Goal: Task Accomplishment & Management: Use online tool/utility

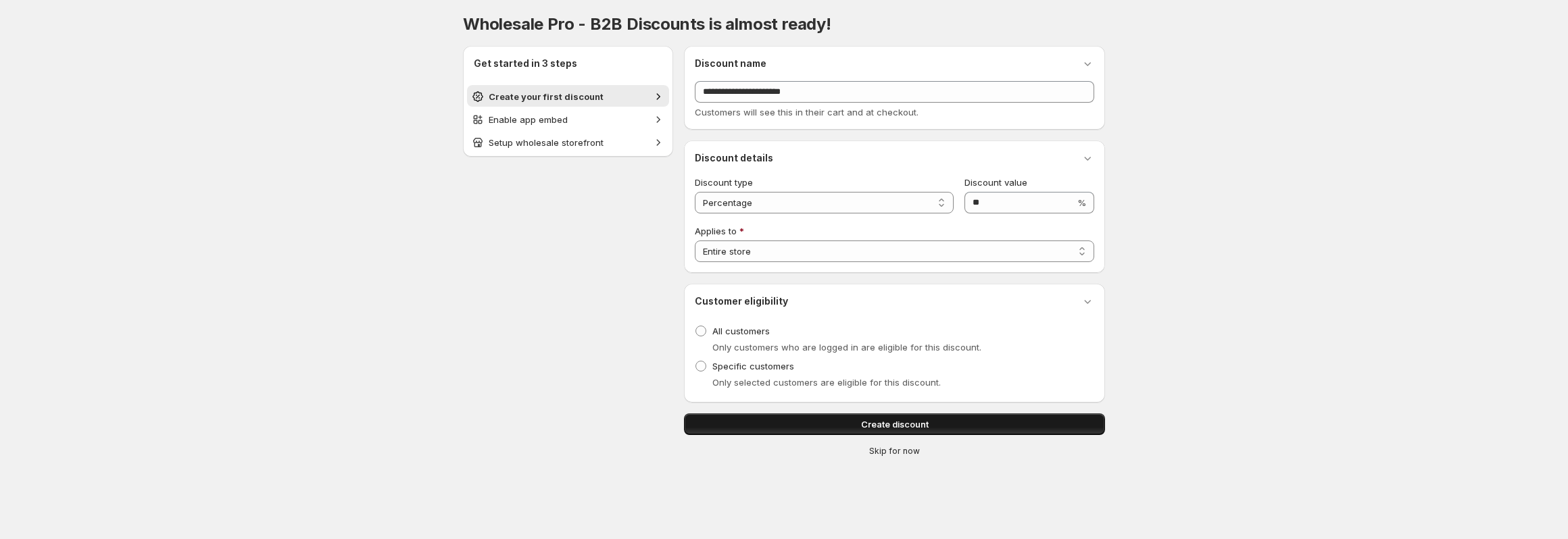
click at [923, 430] on button "Create discount" at bounding box center [894, 424] width 421 height 21
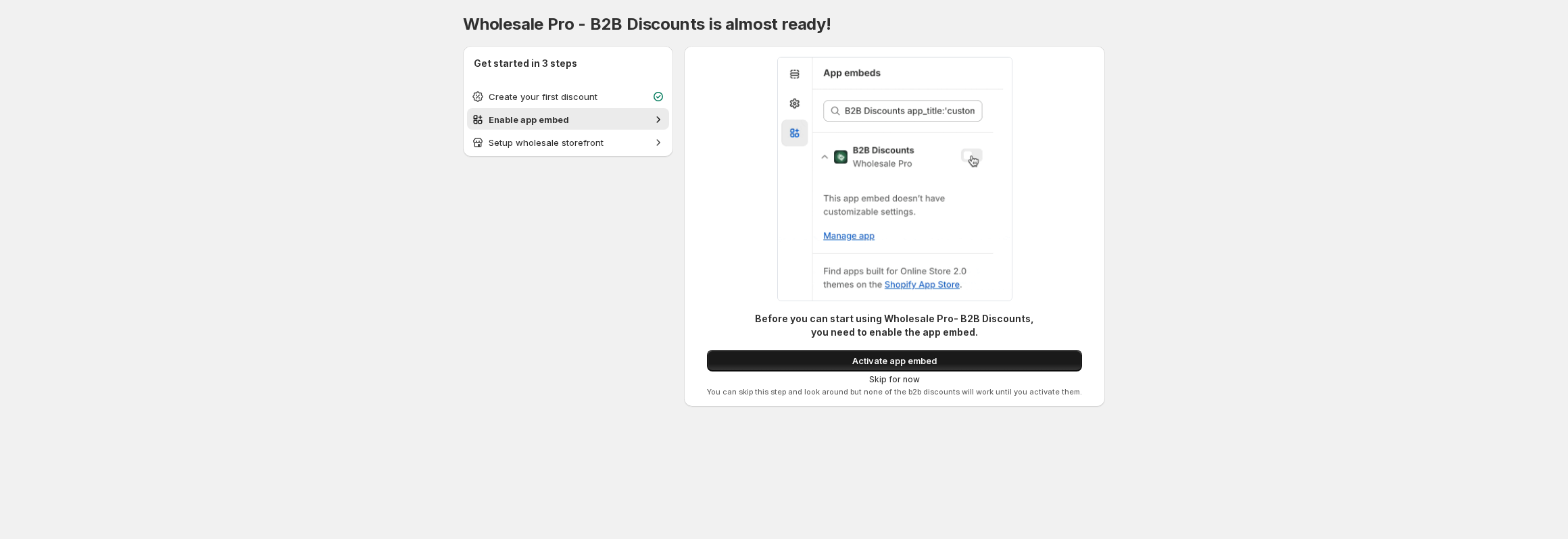
click at [923, 355] on span "Activate app embed" at bounding box center [895, 361] width 85 height 14
click at [923, 355] on span "Activate app embed" at bounding box center [895, 361] width 85 height 14
click at [911, 352] on button "Activate app embed" at bounding box center [894, 361] width 375 height 21
click at [905, 365] on span "Activate app embed" at bounding box center [895, 361] width 85 height 14
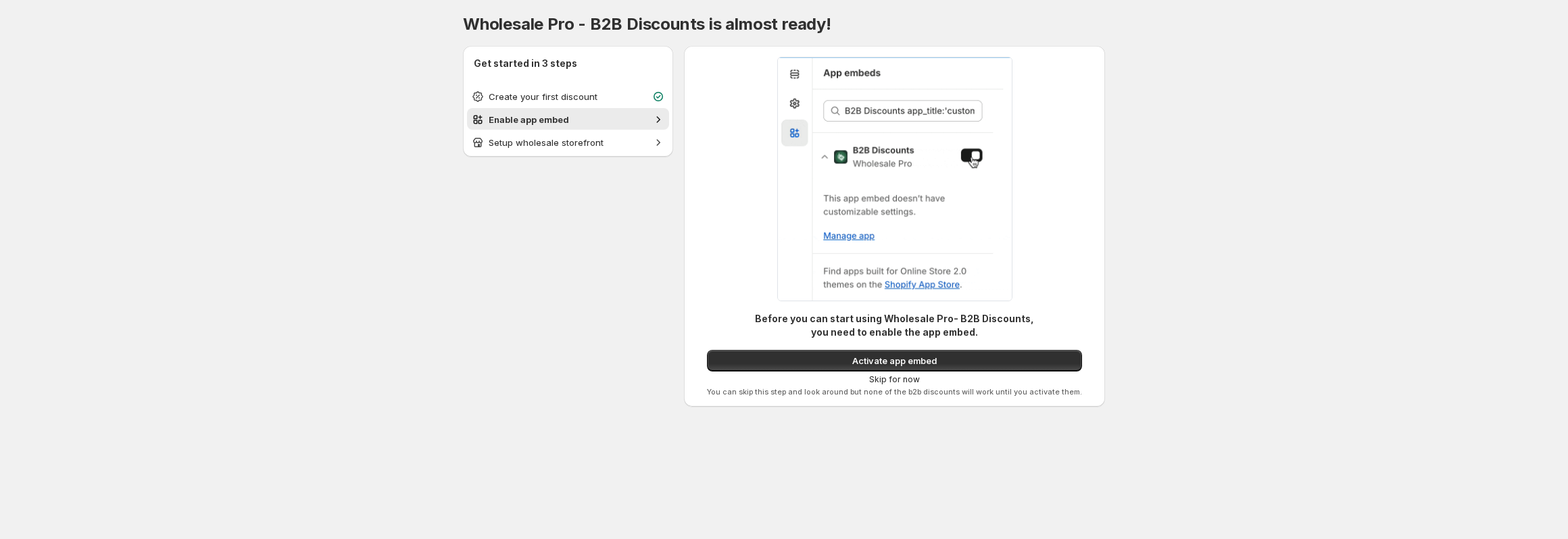
click at [858, 238] on img at bounding box center [895, 179] width 235 height 245
click at [852, 230] on img at bounding box center [895, 179] width 235 height 245
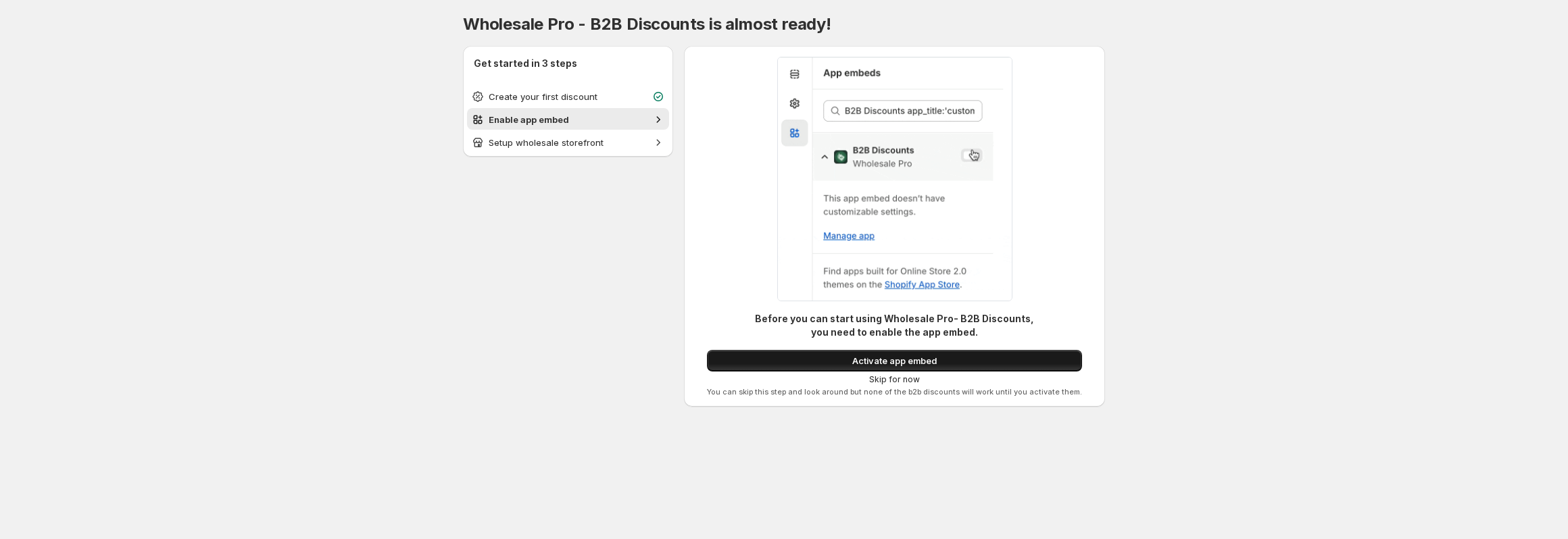
click at [887, 369] on button "Activate app embed" at bounding box center [894, 361] width 375 height 21
click at [887, 368] on button "Activate app embed" at bounding box center [894, 361] width 375 height 21
click at [887, 363] on span "Activate app embed" at bounding box center [895, 361] width 85 height 14
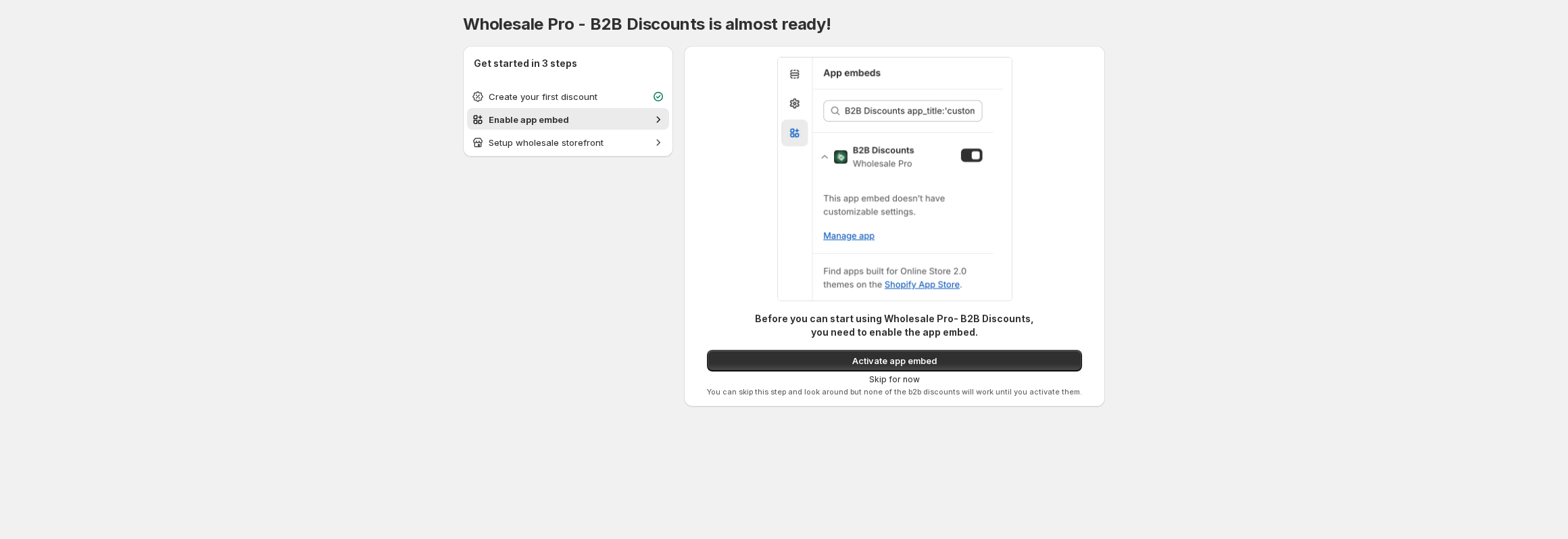
click at [894, 383] on span "Skip for now" at bounding box center [895, 379] width 51 height 11
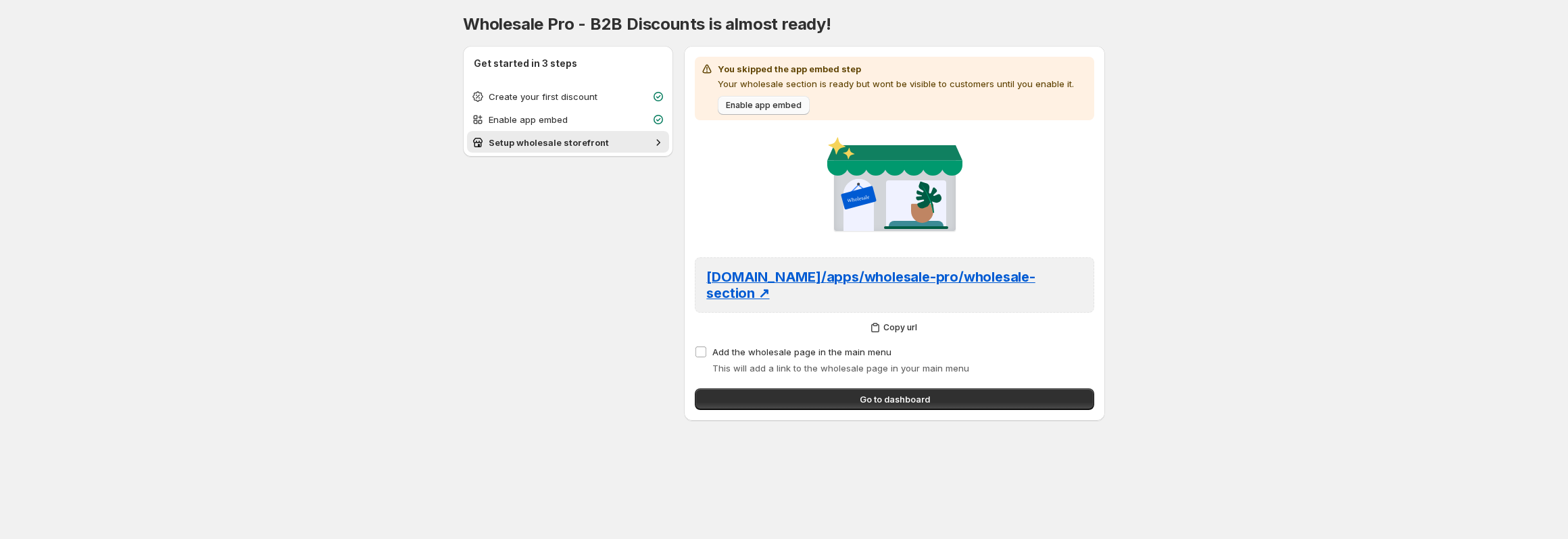
click at [785, 101] on span "Enable app embed" at bounding box center [764, 105] width 76 height 11
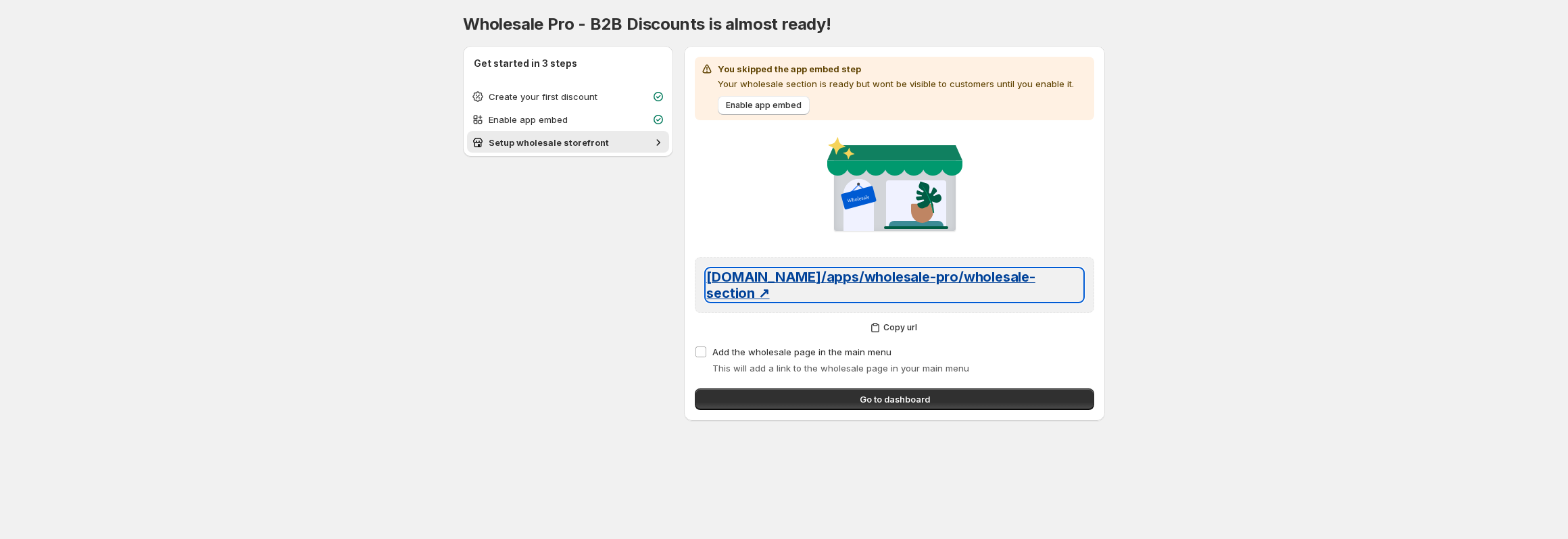
click at [862, 278] on span "www.icooldown.store/ apps/wholesale-pro/wholesale-section ↗" at bounding box center [870, 285] width 329 height 32
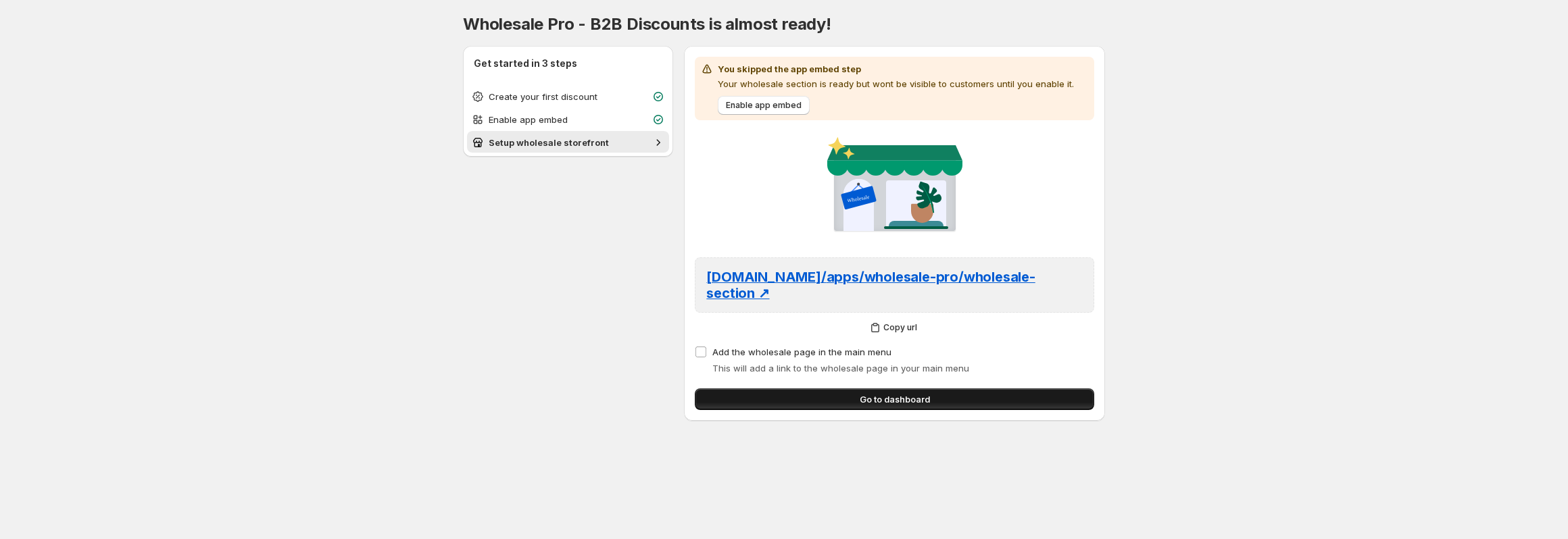
click at [866, 403] on span "Go to dashboard" at bounding box center [895, 399] width 71 height 14
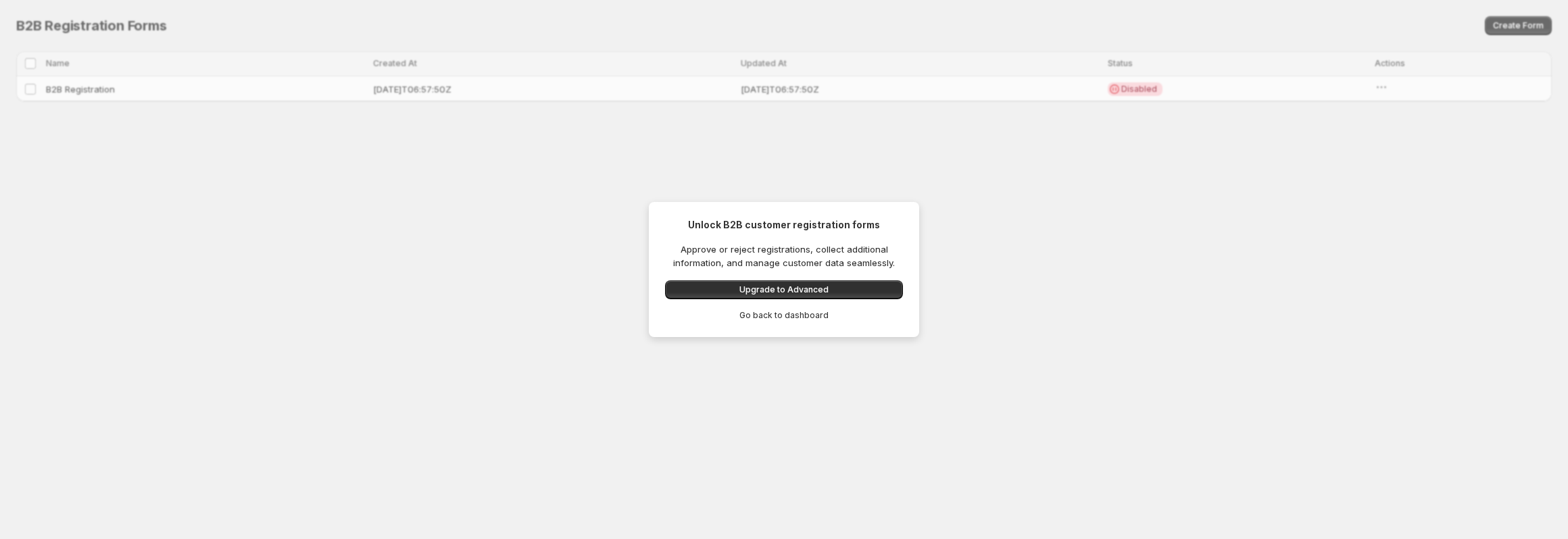
click at [777, 319] on span "Go back to dashboard" at bounding box center [784, 316] width 89 height 11
